Goal: Navigation & Orientation: Find specific page/section

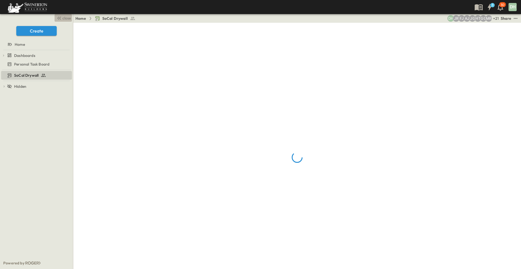
click at [63, 17] on span "close" at bounding box center [66, 17] width 8 height 5
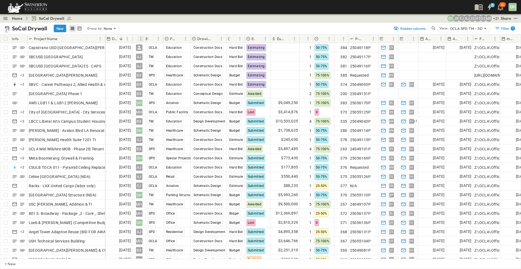
drag, startPoint x: 180, startPoint y: 39, endPoint x: 140, endPoint y: 40, distance: 40.7
click at [144, 41] on div "Owner" at bounding box center [145, 38] width 5 height 15
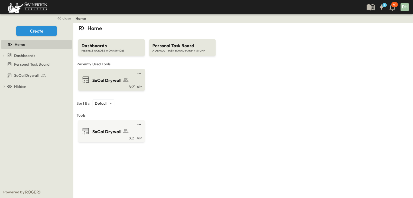
click at [111, 78] on span "SoCal Drywall" at bounding box center [106, 80] width 29 height 6
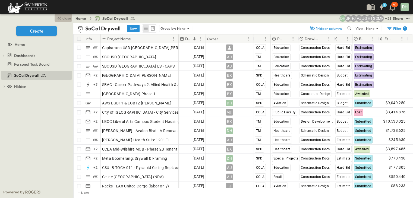
click at [65, 18] on span "close" at bounding box center [66, 17] width 8 height 5
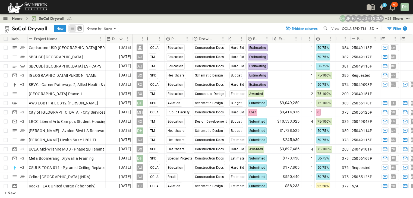
drag, startPoint x: 180, startPoint y: 38, endPoint x: 148, endPoint y: 40, distance: 32.6
click at [148, 40] on div "Owner" at bounding box center [147, 38] width 5 height 15
